Goal: Task Accomplishment & Management: Manage account settings

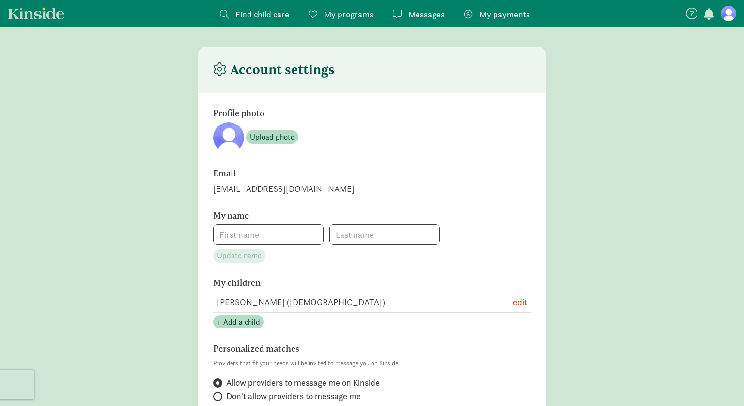
type input "[PERSON_NAME]"
type input "Niu"
type input "2069133284"
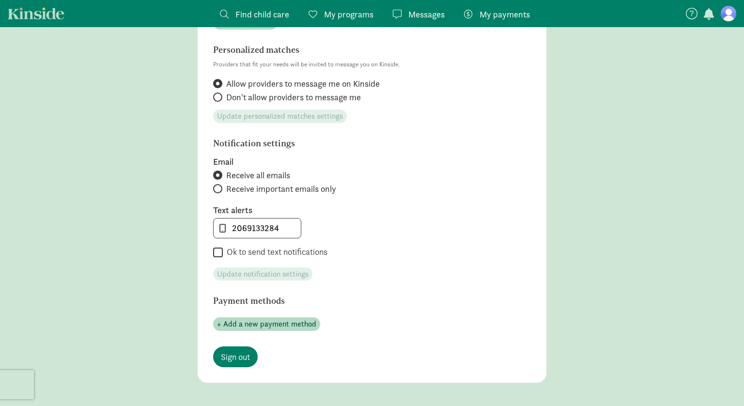
scroll to position [356, 0]
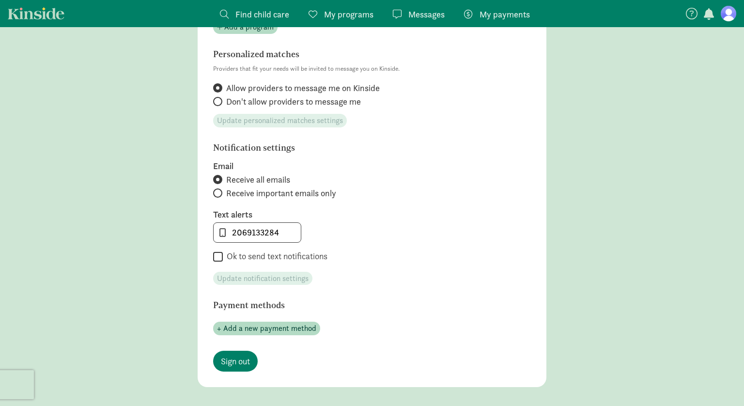
click at [274, 193] on span "Receive important emails only" at bounding box center [281, 193] width 110 height 12
click at [219, 193] on input "Receive important emails only" at bounding box center [216, 193] width 6 height 6
radio input "true"
click at [285, 234] on input "2069133284" at bounding box center [257, 232] width 87 height 19
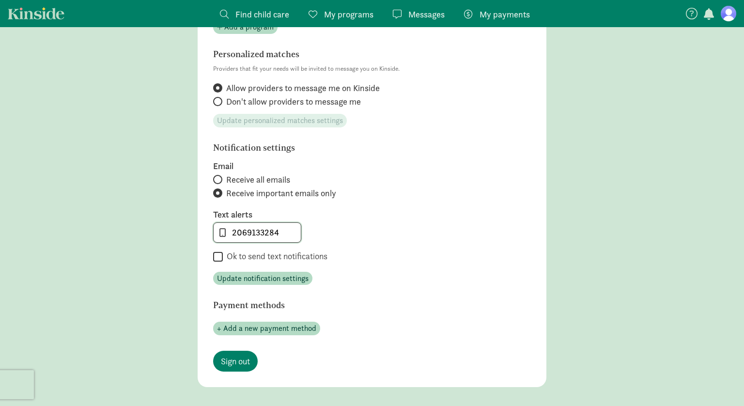
click at [285, 234] on input "2069133284" at bounding box center [257, 232] width 87 height 19
click at [289, 275] on span "Update notification settings" at bounding box center [263, 279] width 92 height 12
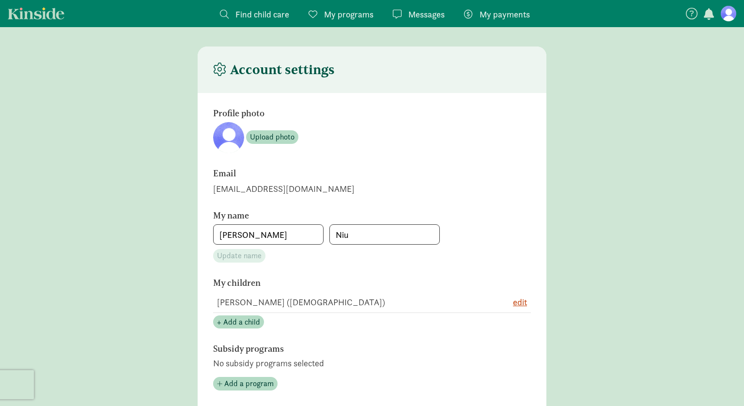
scroll to position [0, 0]
click at [726, 16] on figure at bounding box center [728, 13] width 15 height 15
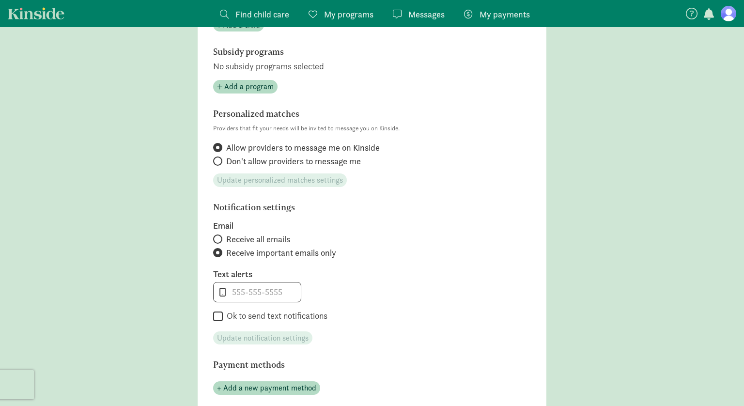
scroll to position [445, 0]
